Goal: Task Accomplishment & Management: Complete application form

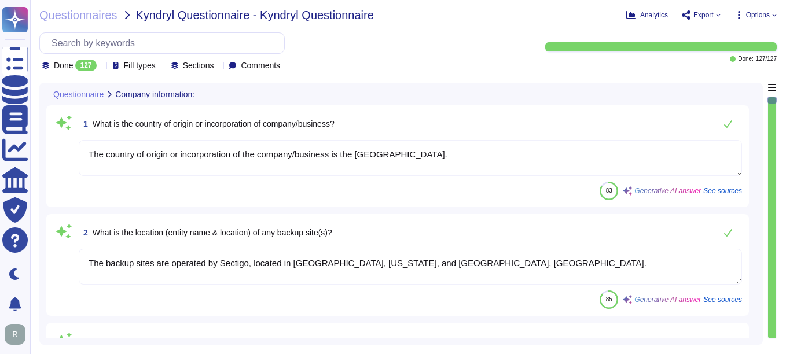
type textarea "The country of origin or incorporation of the company/business is the [GEOGRAPH…"
type textarea "The backup sites are operated by Sectigo, located in [GEOGRAPHIC_DATA], [US_STA…"
type textarea "Type of legal entity: Private Limited Location of incorporation: [GEOGRAPHIC_DA…"
type textarea "The company has been in business for more than 25 years."
type textarea "The assessment is conducted for the entire company, covering all functional are…"
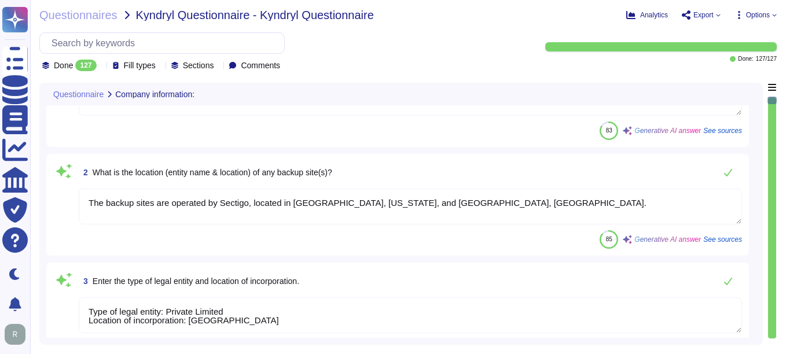
type textarea "The name of the product being provided by the vendor is "Sectigo Certificate Ma…"
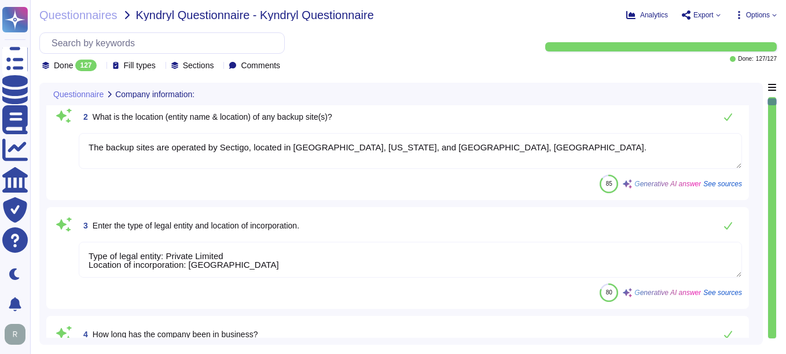
type textarea "Sectigo offers a range of digital identity solutions aimed at enhancing securit…"
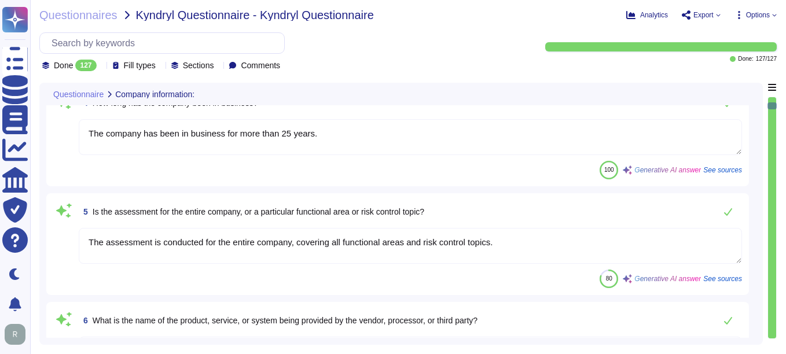
type textarea "The important publicly facing URLs in scope for the assessment include ([DOMAIN…"
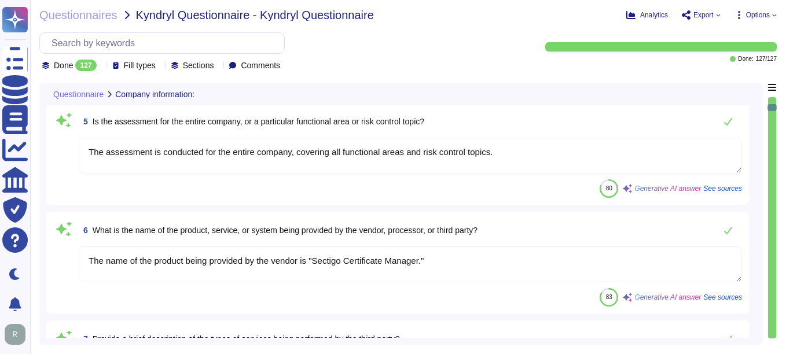
type textarea "No, the products, services, or systems do not require system to system integrat…"
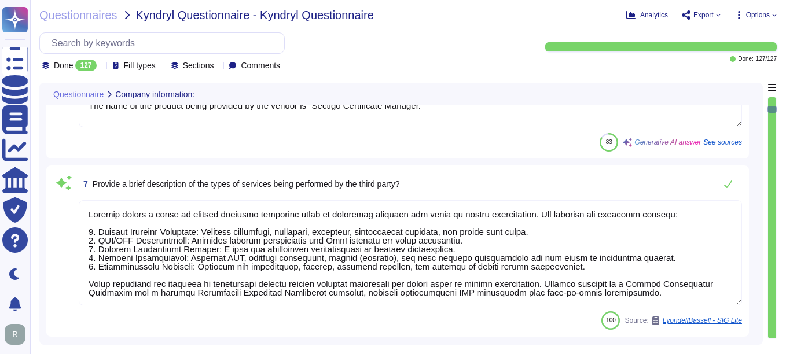
type textarea "Yes, the products, services, or systems include a classification of personally …"
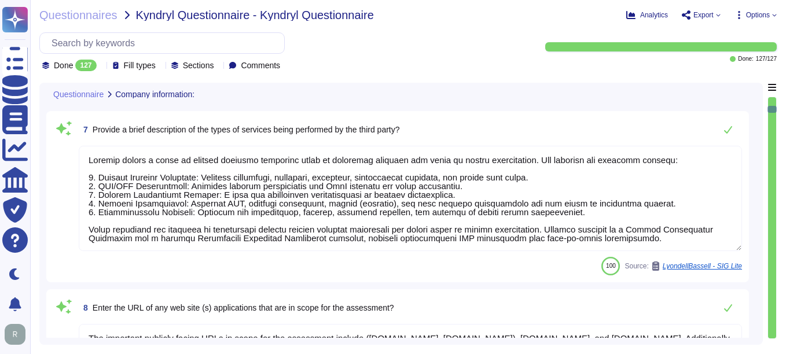
scroll to position [926, 0]
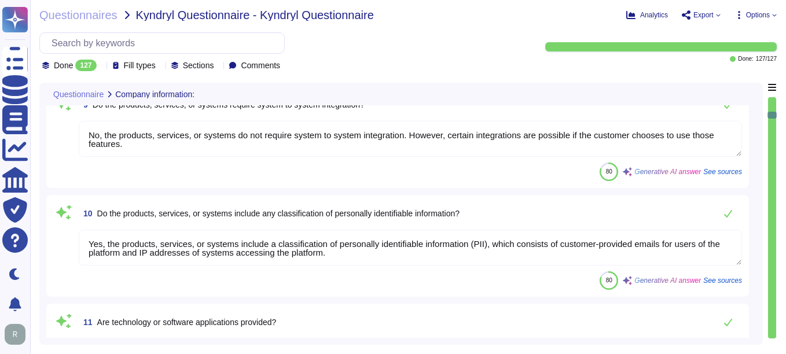
type textarea "Yes, we provide technology and software applications. Our services include a So…"
type textarea "The technology or software being provided is categorized as Software as a Servi…"
type textarea "Yes, the assessment includes cloud hosting services, specifically the productio…"
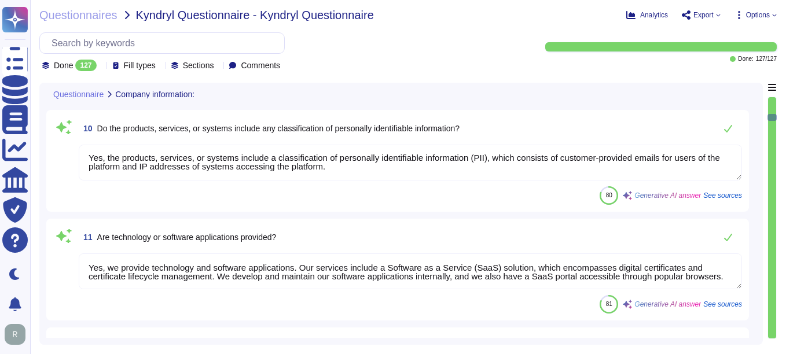
type textarea "The service hosting models provided as part of this service include: - Cloud ho…"
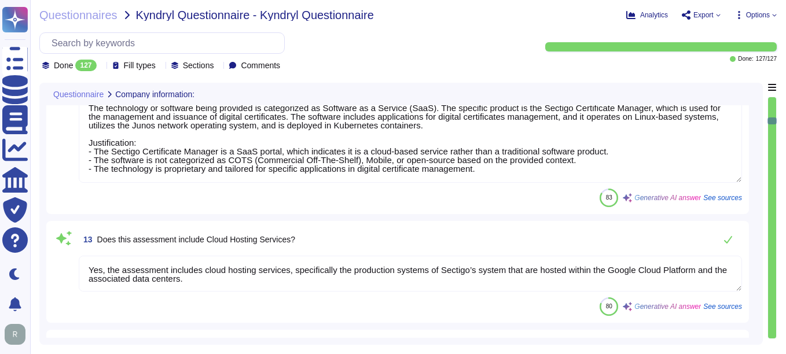
scroll to position [1331, 0]
type textarea "The provided cloud deployment models are: 1. Public cloud - Software as a Servi…"
type textarea "The assessment was performed for the SCM platform and public CA operations. Spe…"
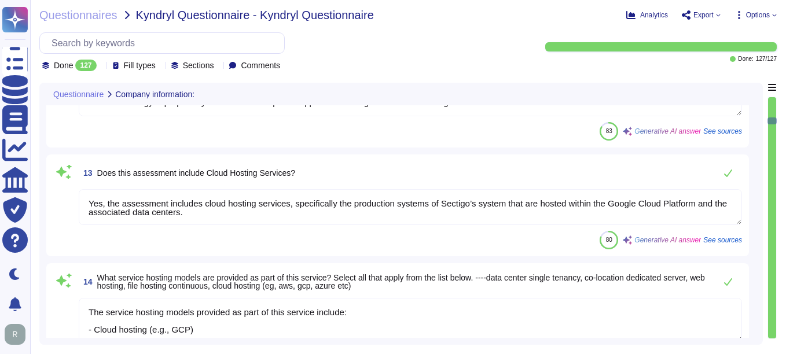
scroll to position [1, 0]
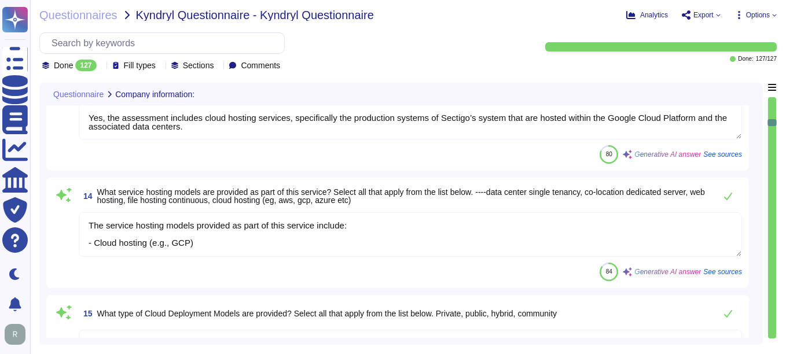
type textarea "We undergo annual WebTrust, ETSI, SOC 2, and ISO 27001 audits, which are recogn…"
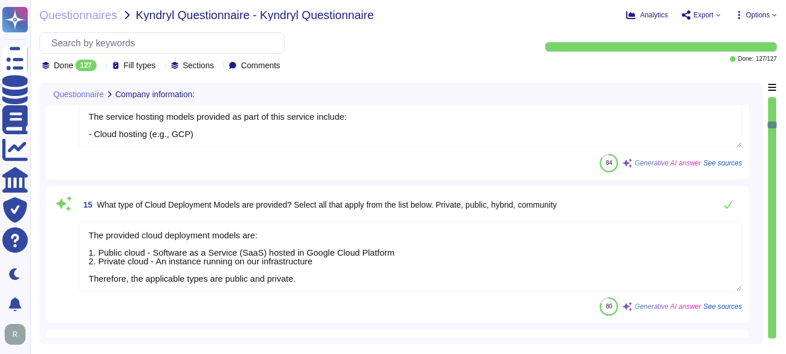
type textarea "Sectigo is committed to managing end-of-life (EOL) software effectively. Our po…"
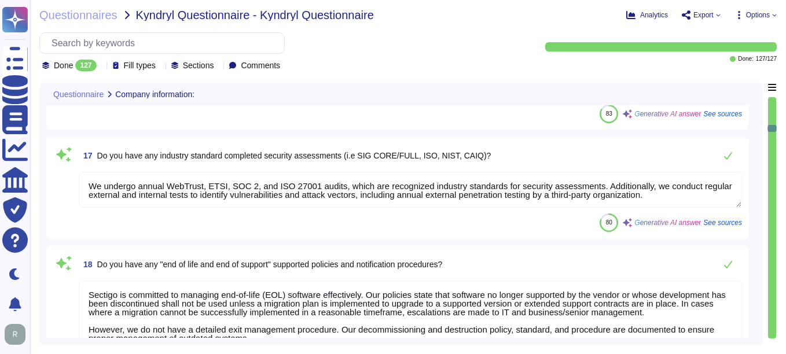
type textarea "Yes, we have authenticity checking methods designed to trace back software and …"
type textarea "Privacy_Policy.pdf"
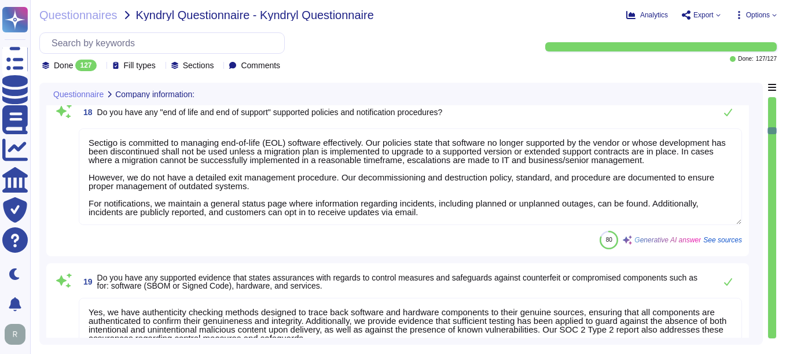
type textarea "The Enterprise Risk Management program requirements are defined in a formalized…"
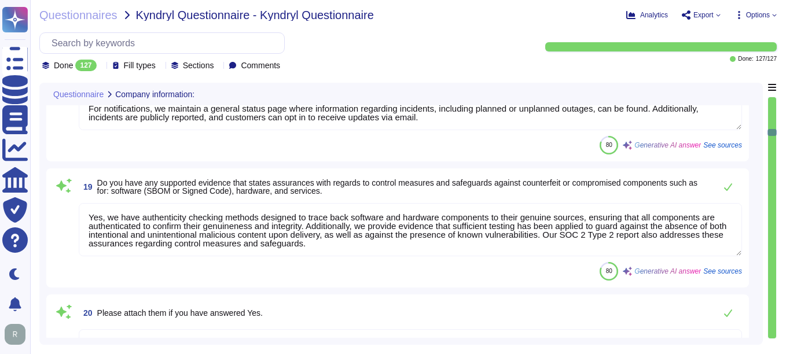
type textarea "Sectigo enters into legally binding agreements with each Certificate holder, wh…"
